Goal: Task Accomplishment & Management: Manage account settings

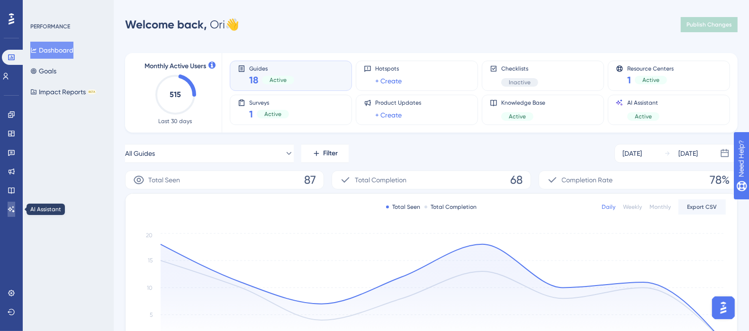
click at [11, 209] on icon at bounding box center [11, 209] width 7 height 6
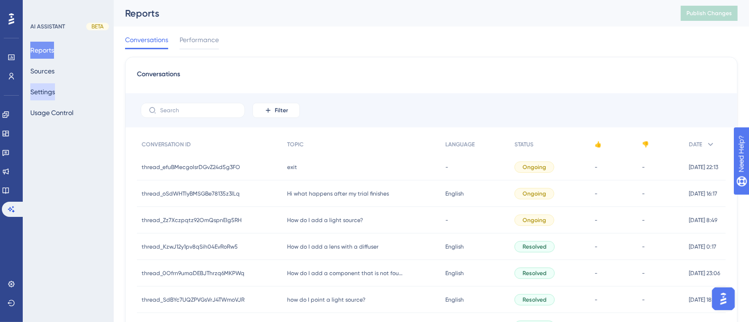
click at [49, 85] on button "Settings" at bounding box center [42, 91] width 25 height 17
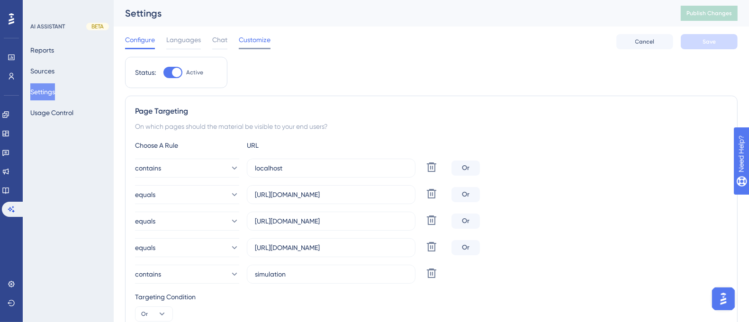
click at [254, 40] on span "Customize" at bounding box center [255, 39] width 32 height 11
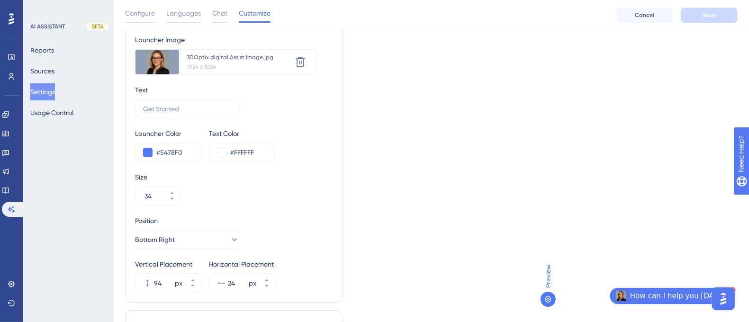
scroll to position [88, 0]
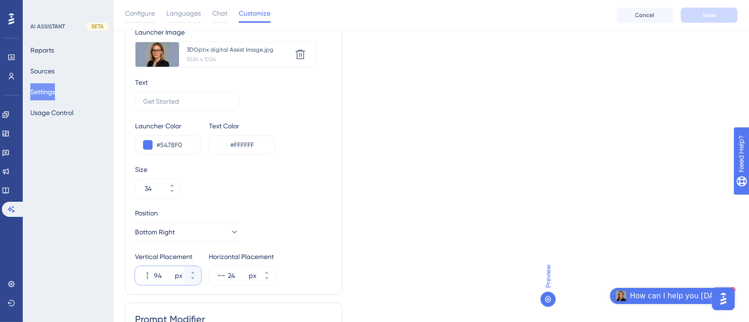
click at [164, 272] on input "94" at bounding box center [163, 275] width 19 height 11
click at [156, 273] on input "94" at bounding box center [163, 275] width 19 height 11
type input "34"
click at [418, 207] on div "Type Image Text Image+Text Launcher Image Upload new image 3DOptix digital Assi…" at bounding box center [431, 194] width 613 height 442
click at [699, 11] on button "Save" at bounding box center [709, 15] width 57 height 15
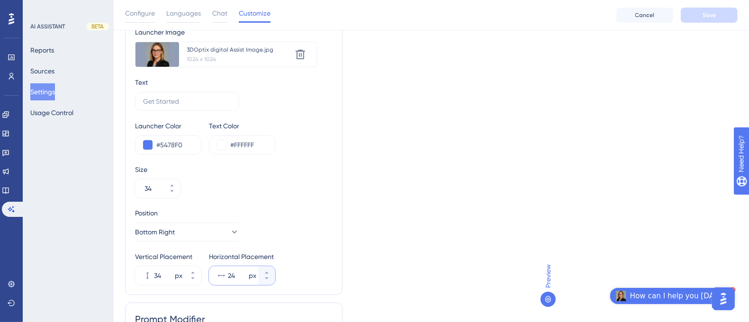
click at [239, 274] on input "24" at bounding box center [237, 275] width 19 height 11
type input "20"
click at [501, 197] on div "Type Image Text Image+Text Launcher Image Upload new image 3DOptix digital Assi…" at bounding box center [431, 194] width 613 height 442
click at [703, 17] on span "Save" at bounding box center [709, 15] width 13 height 8
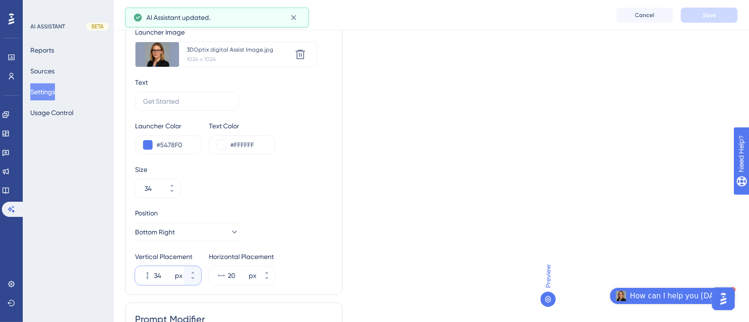
click at [163, 275] on input "34" at bounding box center [163, 275] width 19 height 11
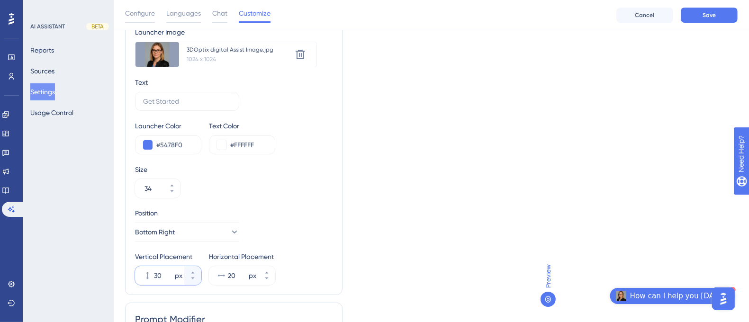
type input "30"
click at [519, 153] on div "Type Image Text Image+Text Launcher Image Upload new image 3DOptix digital Assi…" at bounding box center [431, 194] width 613 height 442
click at [698, 16] on button "Save" at bounding box center [709, 15] width 57 height 15
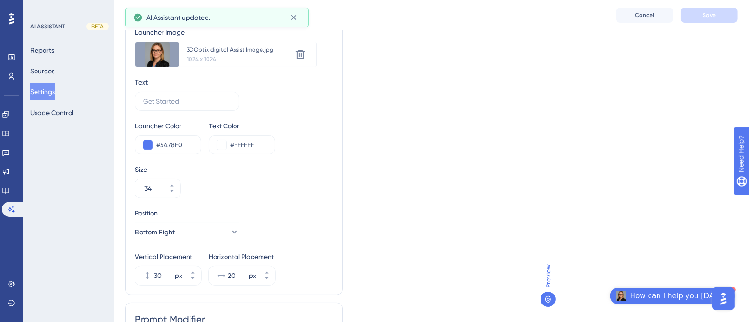
click at [571, 144] on div "Preview How can I help you [DATE]?" at bounding box center [639, 190] width 197 height 258
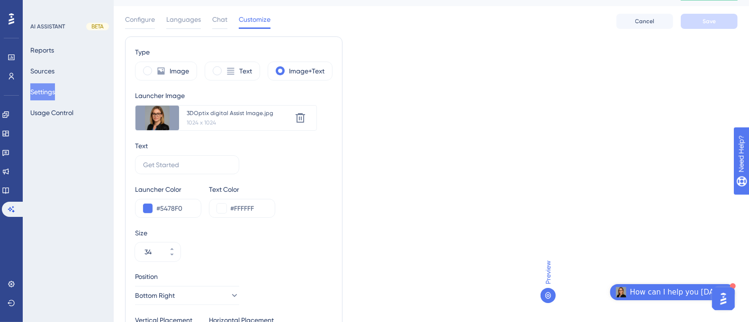
scroll to position [0, 0]
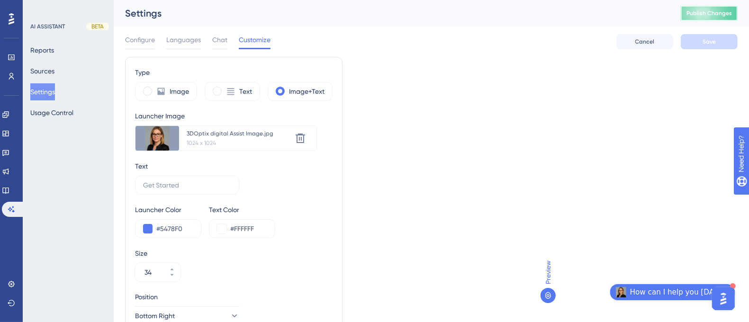
click at [728, 15] on span "Publish Changes" at bounding box center [709, 13] width 45 height 8
click at [709, 286] on button "How can I help you [DATE]?" at bounding box center [672, 292] width 125 height 16
click at [699, 292] on span "How can I help you [DATE]?" at bounding box center [679, 292] width 99 height 11
click at [602, 237] on div "Preview How can I help you [DATE]?" at bounding box center [639, 186] width 197 height 258
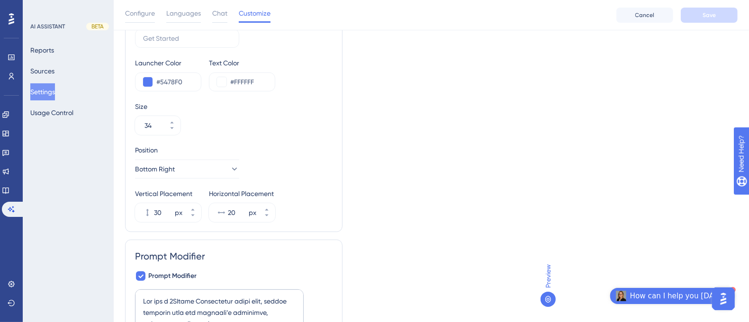
scroll to position [152, 0]
click at [467, 165] on div "Type Image Text Image+Text Launcher Image Upload new image 3DOptix digital Assi…" at bounding box center [431, 130] width 613 height 442
click at [462, 71] on div "Type Image Text Image+Text Launcher Image Upload new image 3DOptix digital Assi…" at bounding box center [431, 130] width 613 height 442
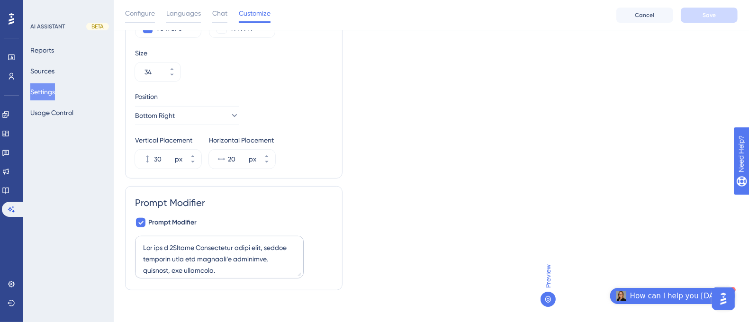
scroll to position [209, 0]
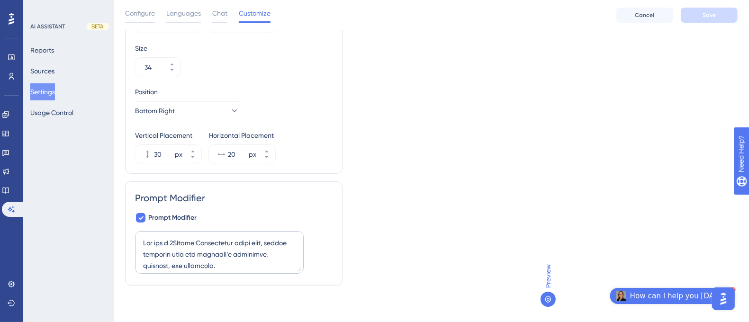
click at [431, 225] on div "Type Image Text Image+Text Launcher Image Upload new image 3DOptix digital Assi…" at bounding box center [431, 73] width 613 height 442
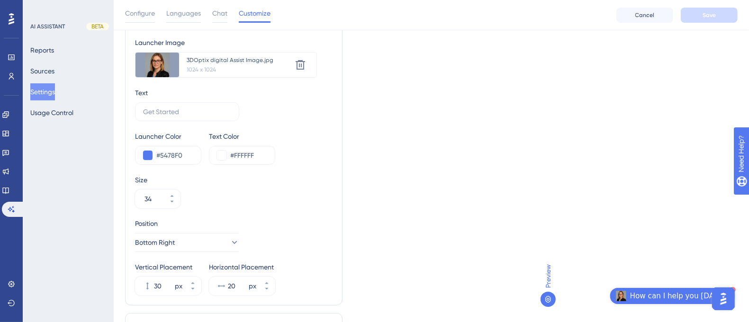
scroll to position [11, 0]
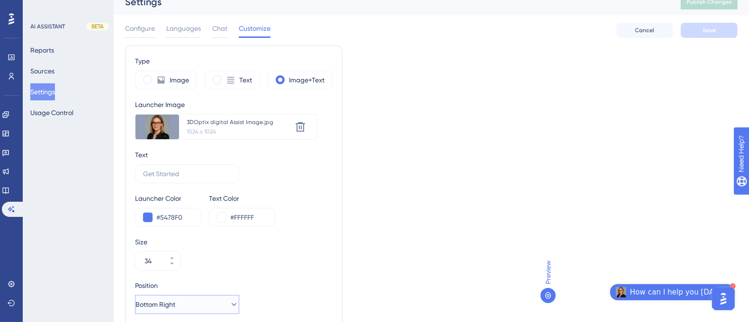
click at [229, 304] on icon at bounding box center [233, 304] width 9 height 9
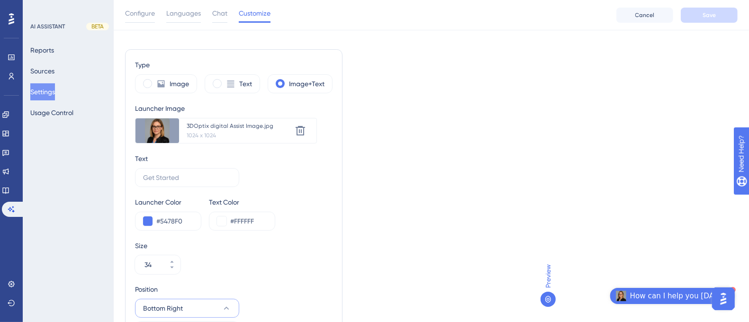
scroll to position [209, 0]
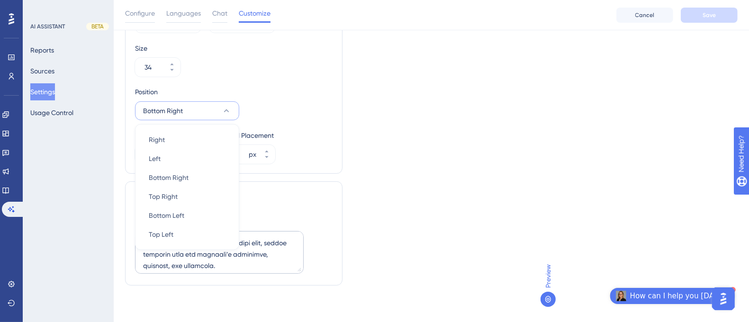
click at [232, 109] on button "Bottom Right" at bounding box center [187, 110] width 104 height 19
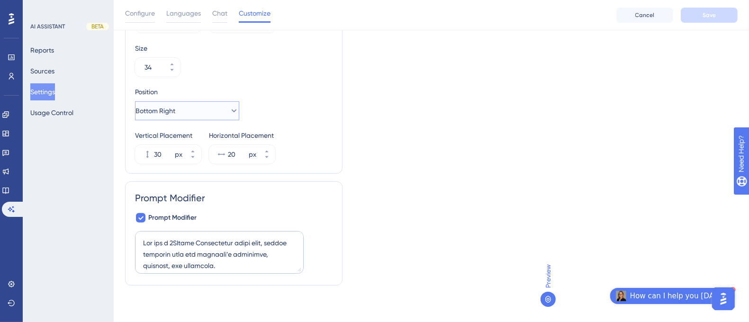
click at [232, 109] on button "Bottom Right" at bounding box center [187, 110] width 104 height 19
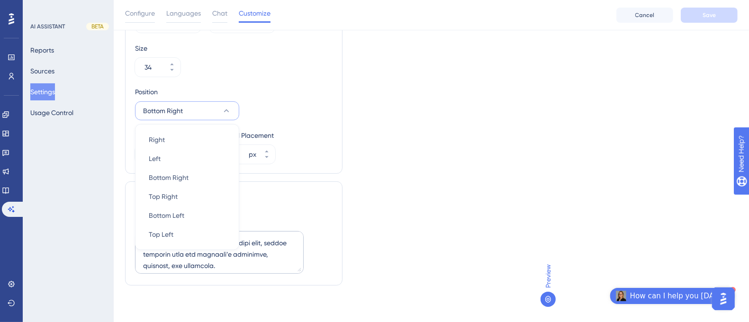
click at [189, 111] on button "Bottom Right" at bounding box center [187, 110] width 104 height 19
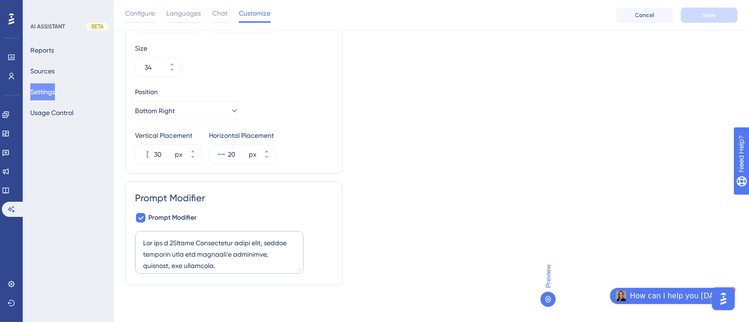
click at [601, 66] on div "Preview How can I help you [DATE]?" at bounding box center [639, 190] width 197 height 258
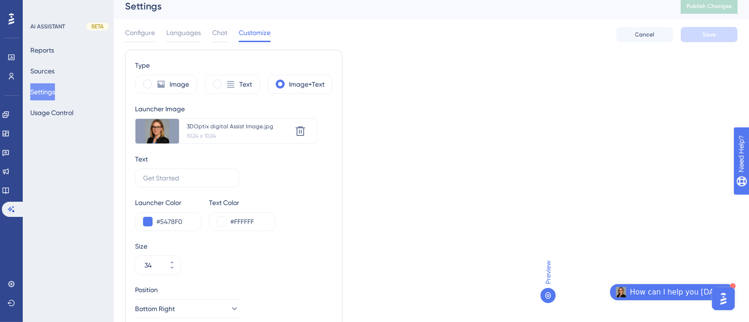
scroll to position [7, 0]
click at [248, 81] on label "Text" at bounding box center [245, 84] width 13 height 11
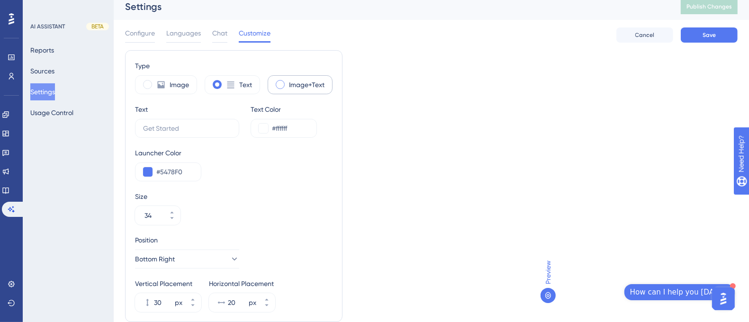
click at [279, 88] on span at bounding box center [280, 84] width 9 height 9
click at [288, 82] on input "radio" at bounding box center [288, 82] width 0 height 0
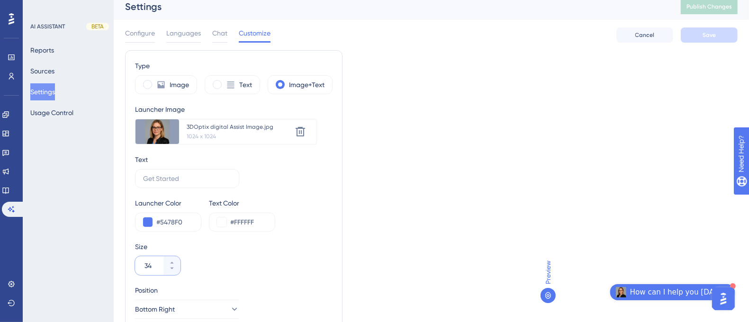
click at [154, 264] on input "34" at bounding box center [153, 265] width 17 height 11
type input "34"
click at [404, 238] on div "Type Image Text Image+Text Launcher Image Upload new image 3DOptix digital Assi…" at bounding box center [431, 271] width 613 height 442
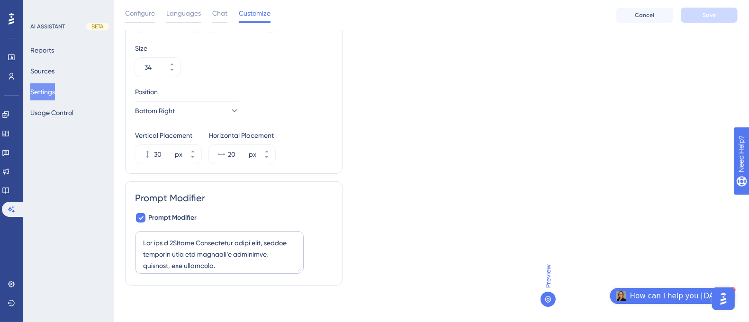
scroll to position [0, 0]
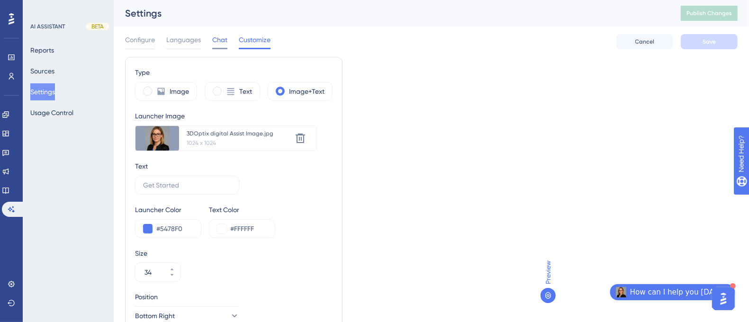
click at [216, 41] on span "Chat" at bounding box center [219, 39] width 15 height 11
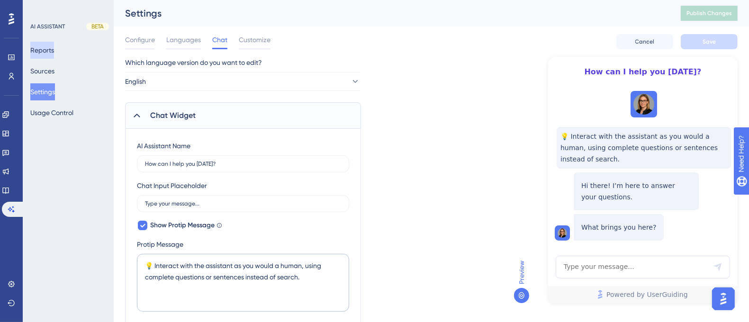
click at [52, 54] on button "Reports" at bounding box center [42, 50] width 24 height 17
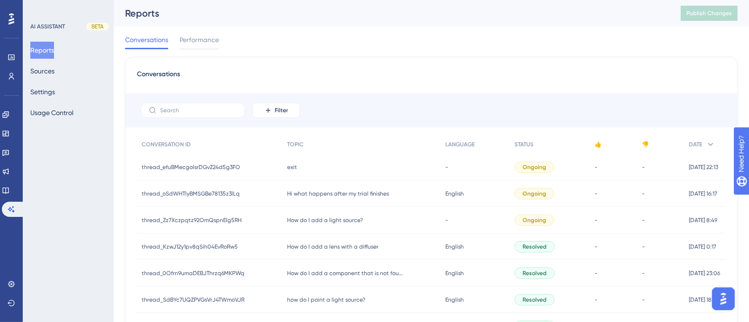
click at [237, 163] on span "thread_efuBMecgolsrDGvZ24d5g3FO" at bounding box center [191, 167] width 99 height 8
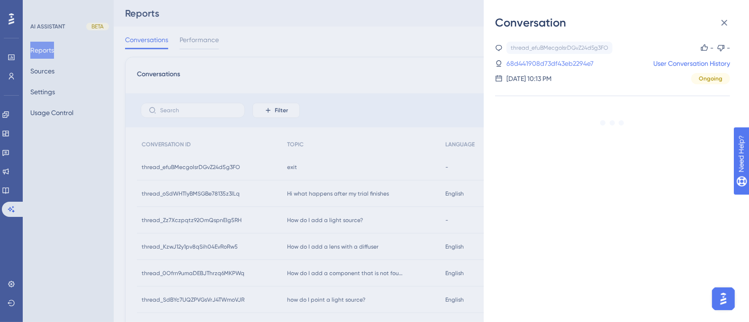
click at [570, 62] on link "68d441908d73df43eb2294e7" at bounding box center [550, 63] width 87 height 11
click at [591, 81] on div "[DATE] 10:13 PM Ongoing" at bounding box center [612, 78] width 235 height 11
click at [720, 22] on icon at bounding box center [724, 22] width 11 height 11
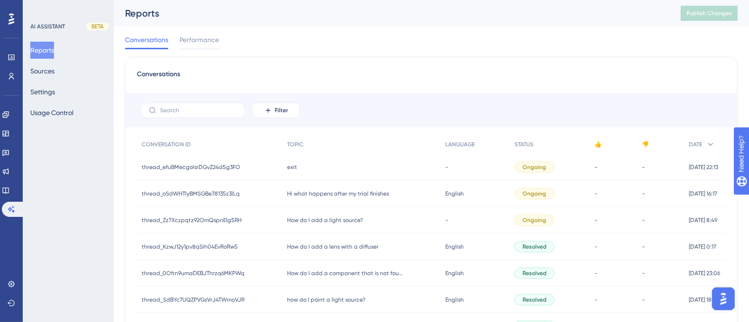
click at [236, 191] on span "thread_oSdWHTlyBMSGBe78135z3lLq" at bounding box center [191, 194] width 98 height 8
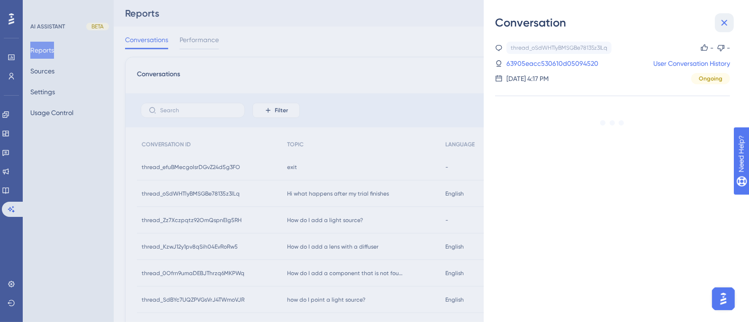
click at [724, 21] on icon at bounding box center [724, 22] width 11 height 11
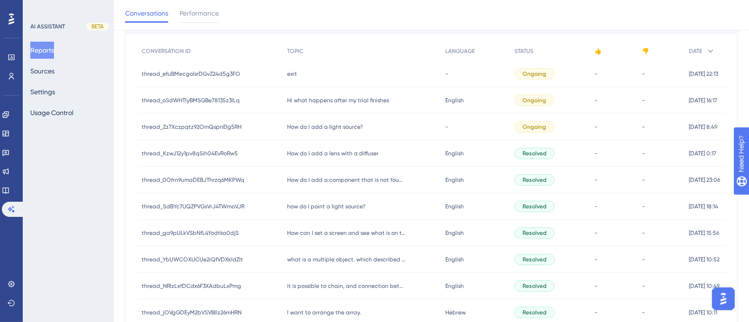
scroll to position [119, 0]
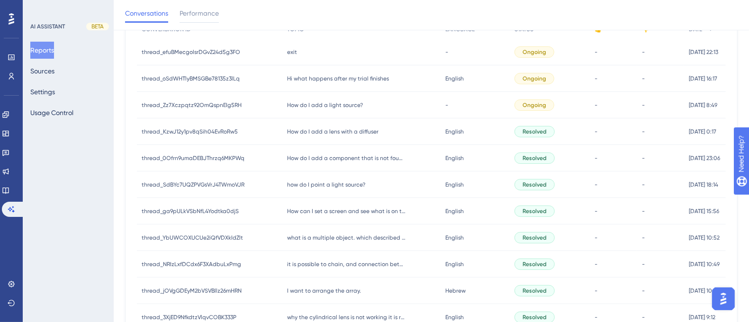
click at [201, 160] on span "thread_0Ofrn9umaDEBJThrzq6MKPWq" at bounding box center [193, 158] width 103 height 8
